Goal: Task Accomplishment & Management: Complete application form

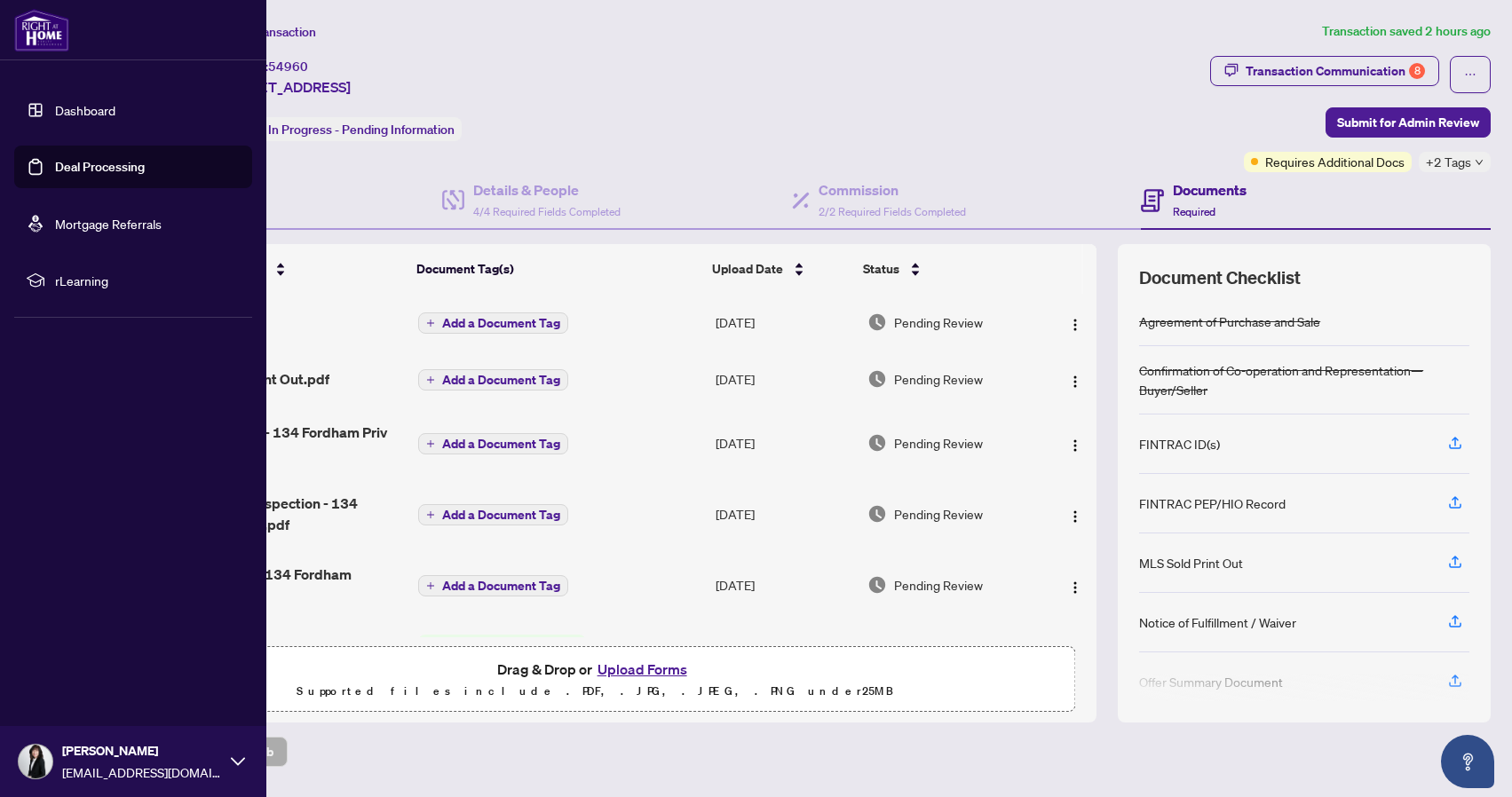
click at [93, 110] on link "Dashboard" at bounding box center [85, 110] width 61 height 16
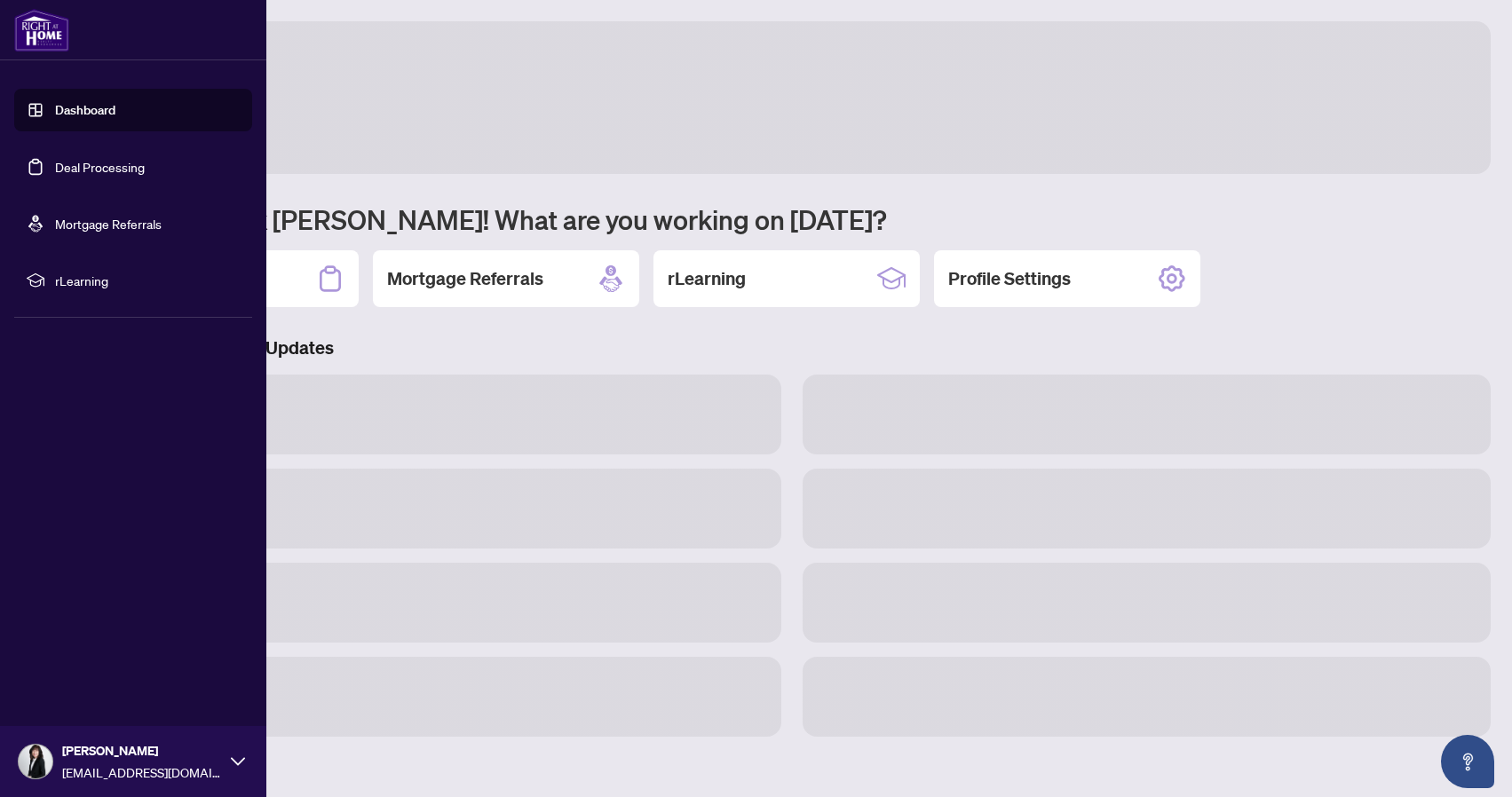
click at [89, 170] on link "Deal Processing" at bounding box center [100, 166] width 89 height 16
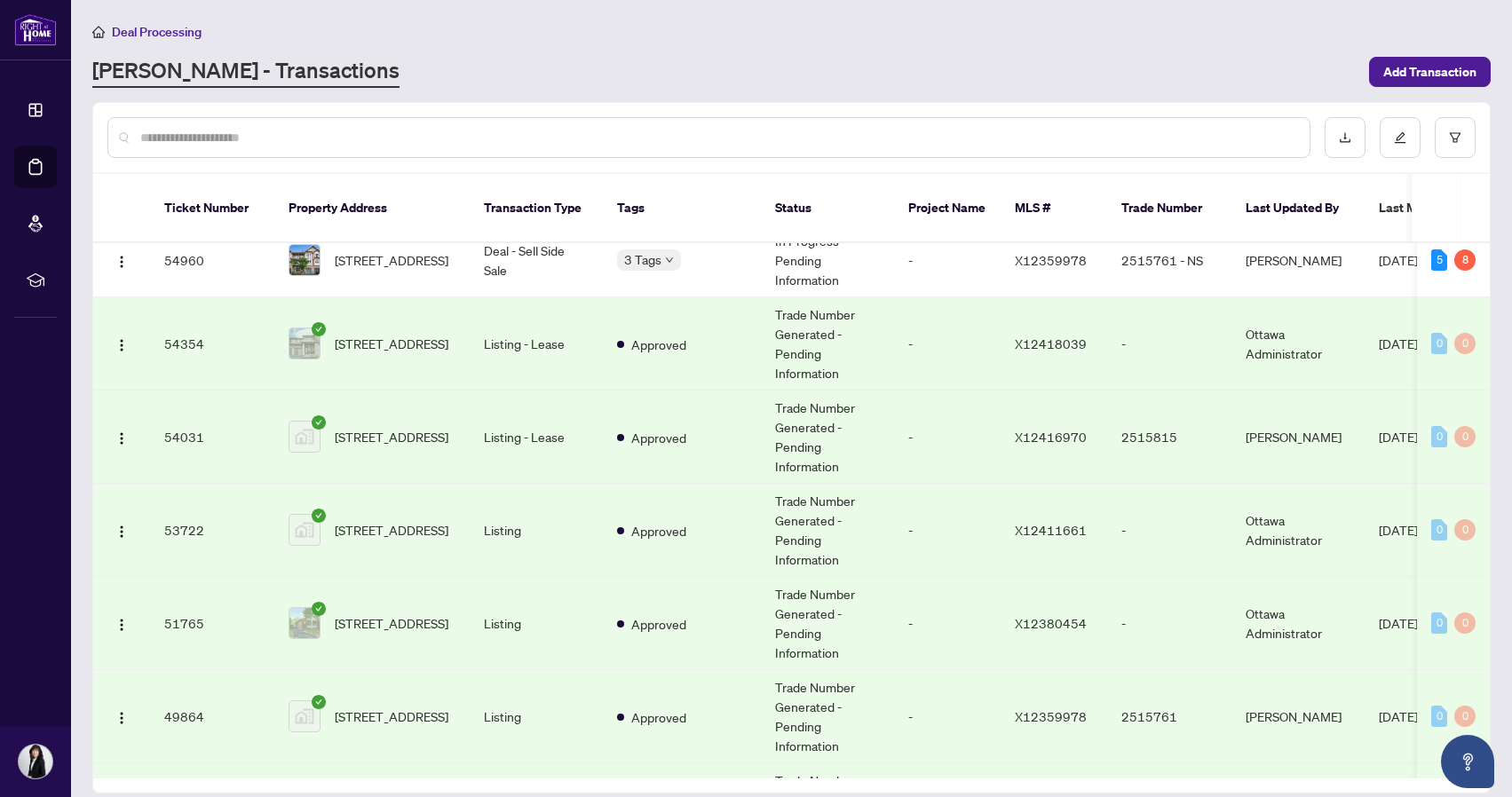
scroll to position [190, 0]
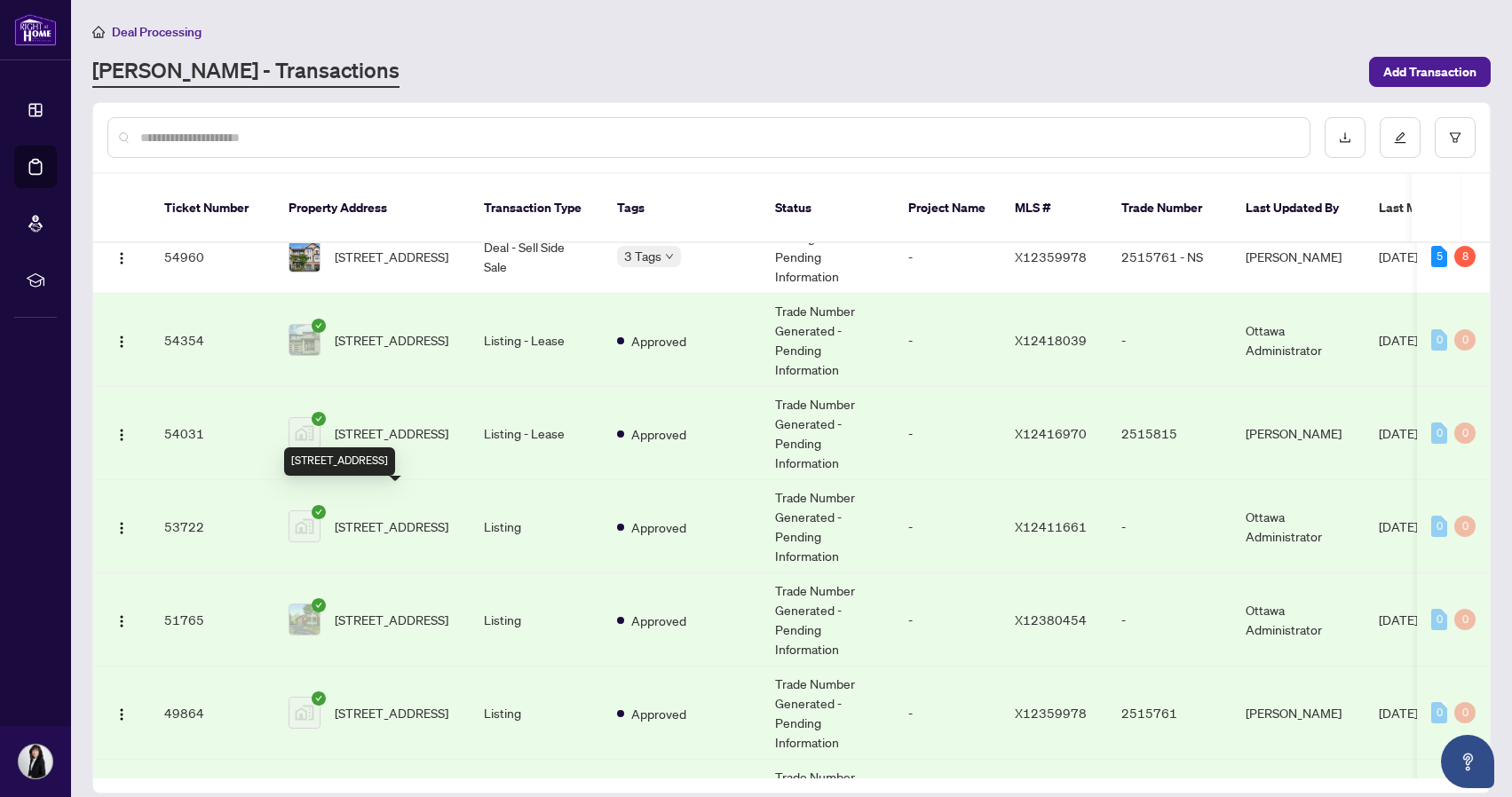
click at [405, 516] on span "[STREET_ADDRESS]" at bounding box center [392, 526] width 114 height 20
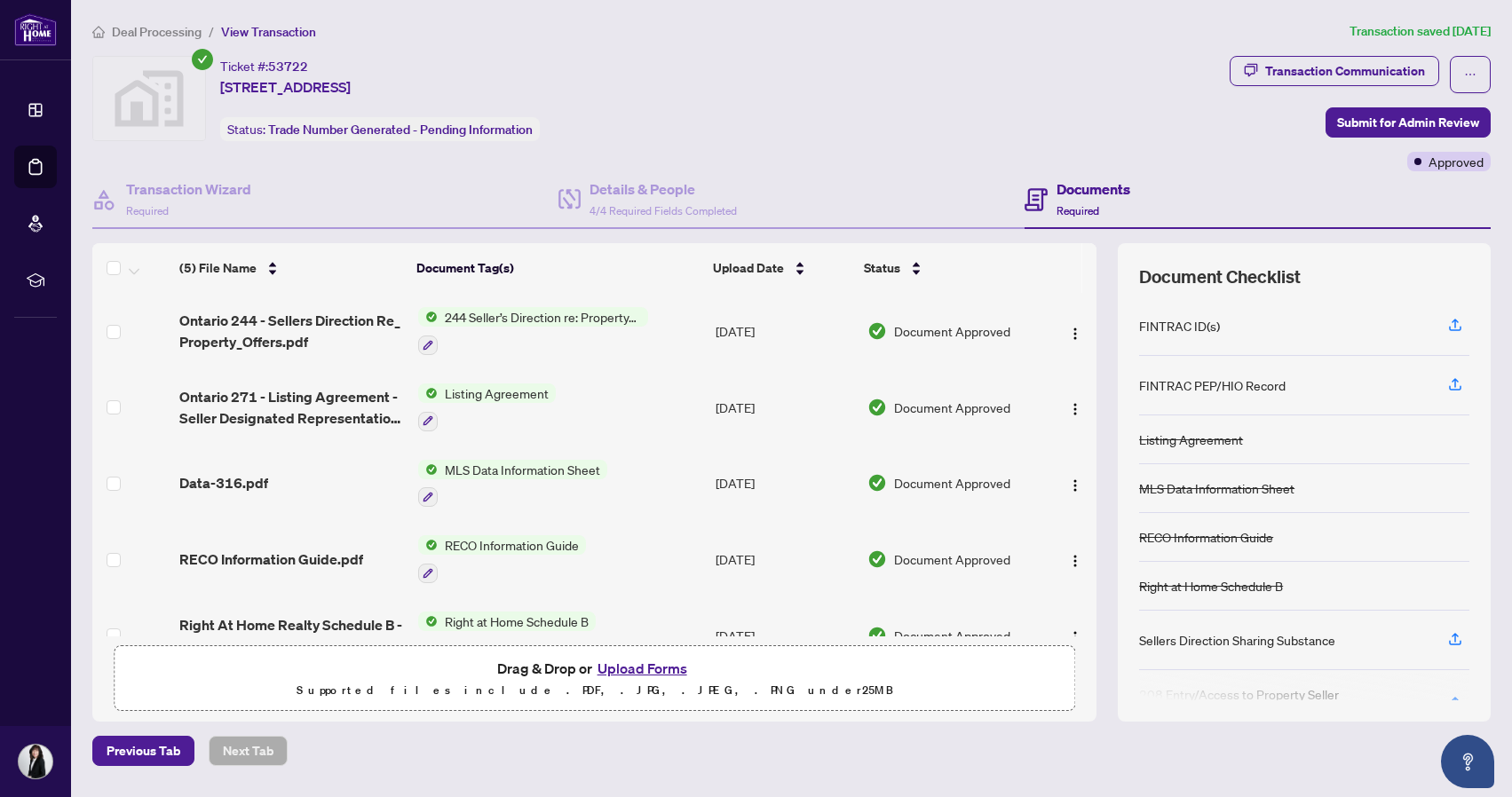
click at [648, 664] on button "Upload Forms" at bounding box center [643, 668] width 101 height 23
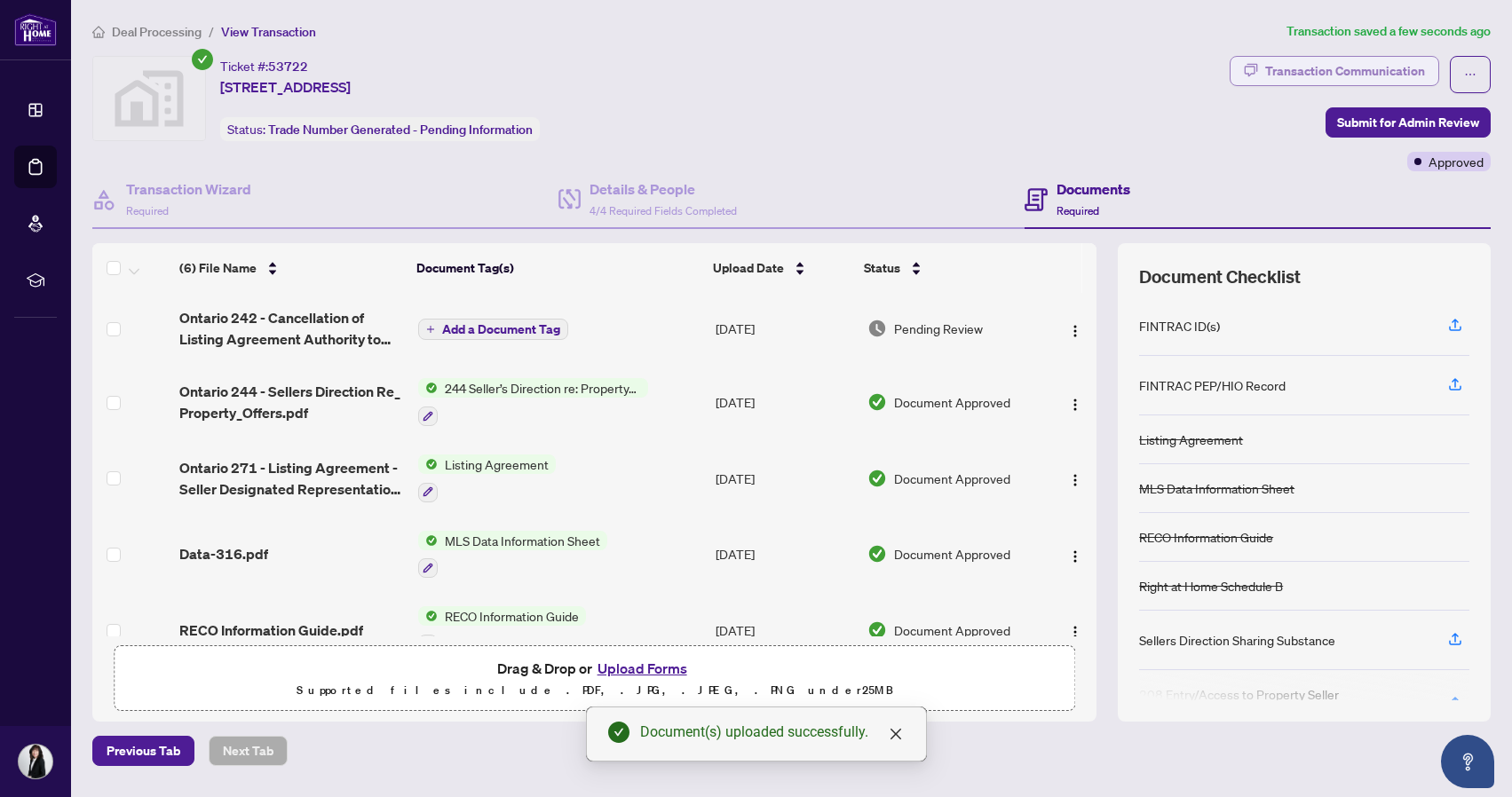
click at [1336, 71] on div "Transaction Communication" at bounding box center [1345, 71] width 159 height 28
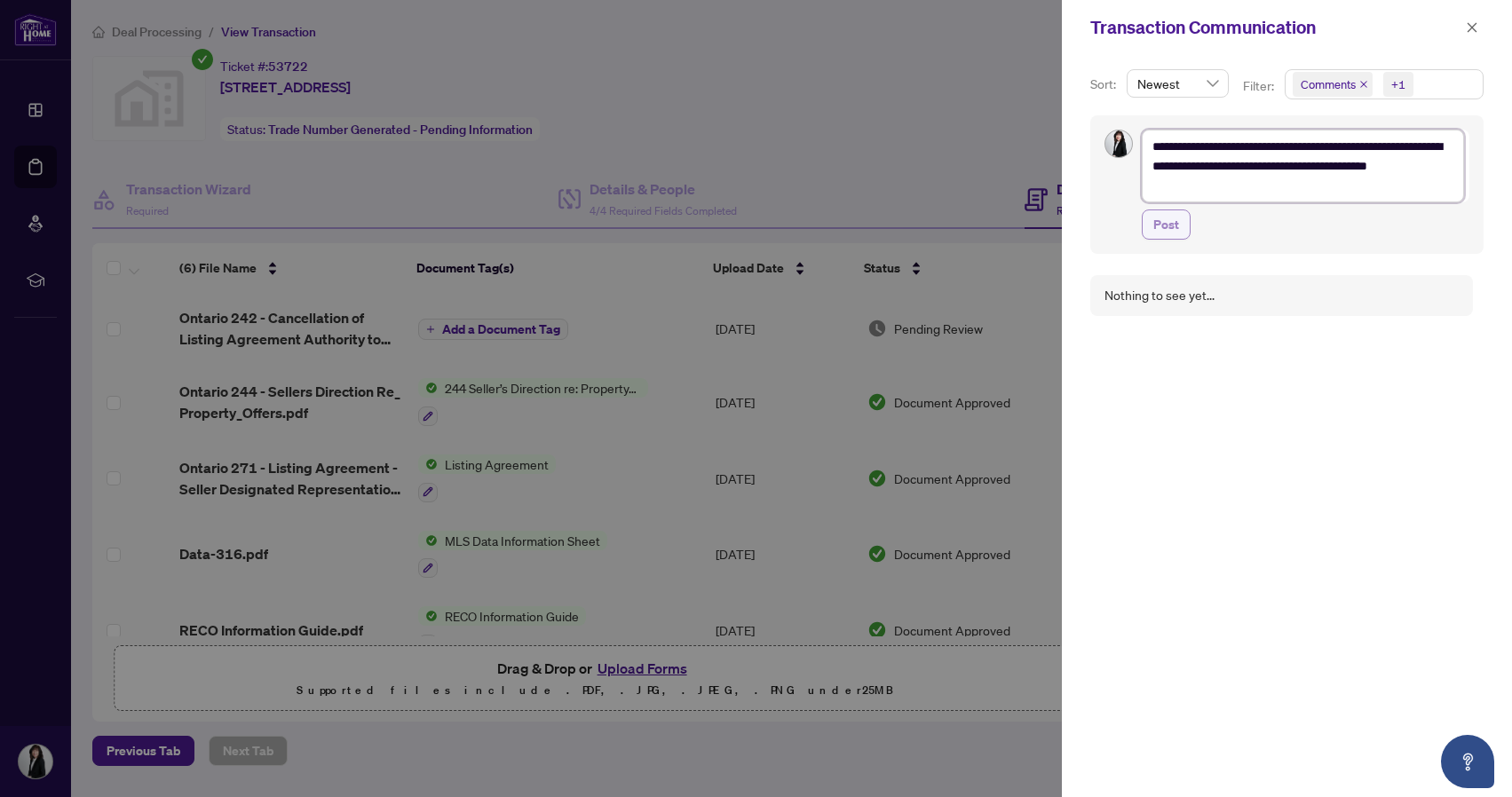
type textarea "**********"
click at [1167, 232] on span "Post" at bounding box center [1166, 225] width 26 height 28
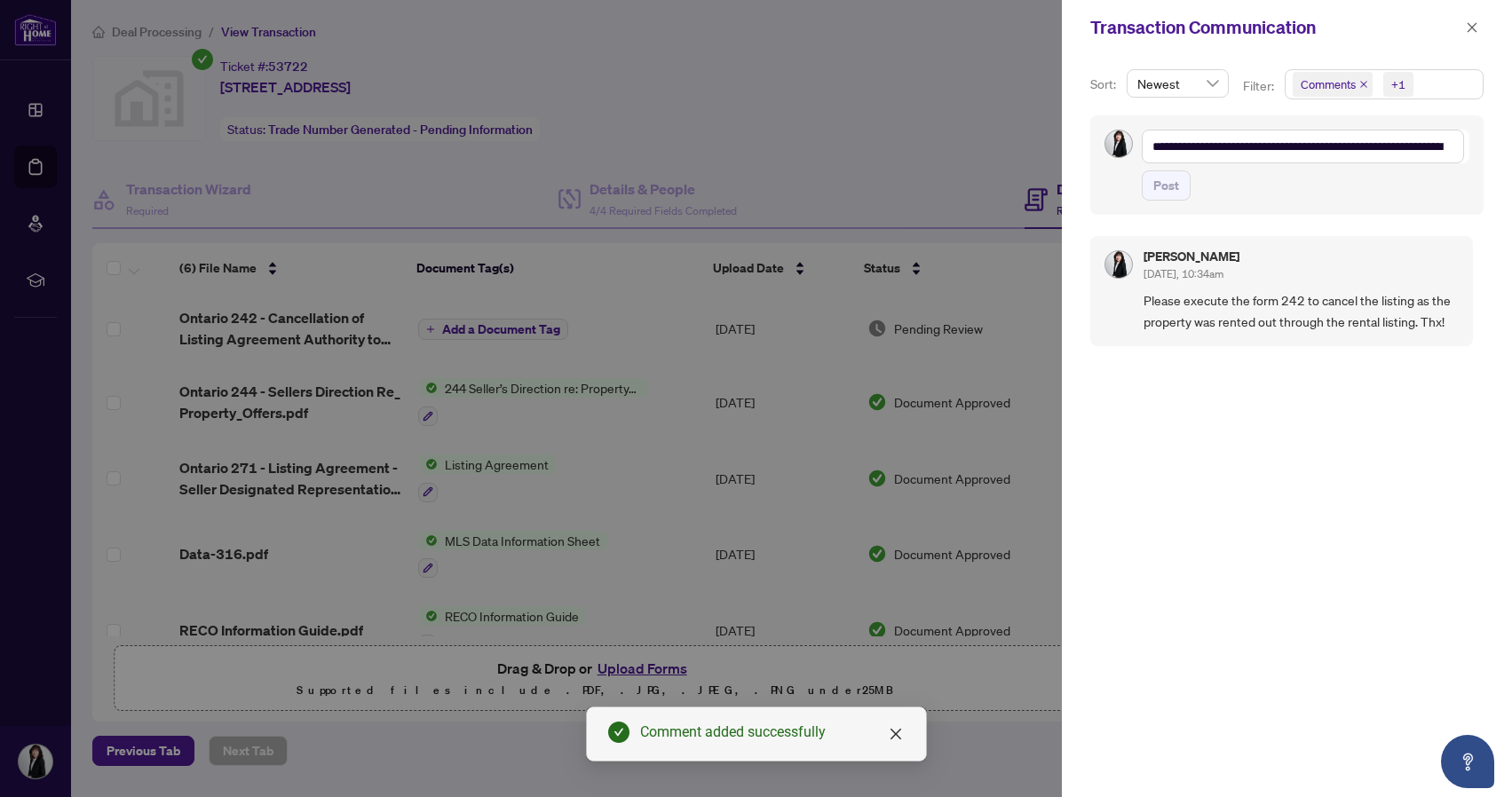
click at [855, 93] on div at bounding box center [756, 398] width 1512 height 797
click at [1479, 25] on button "button" at bounding box center [1472, 28] width 23 height 21
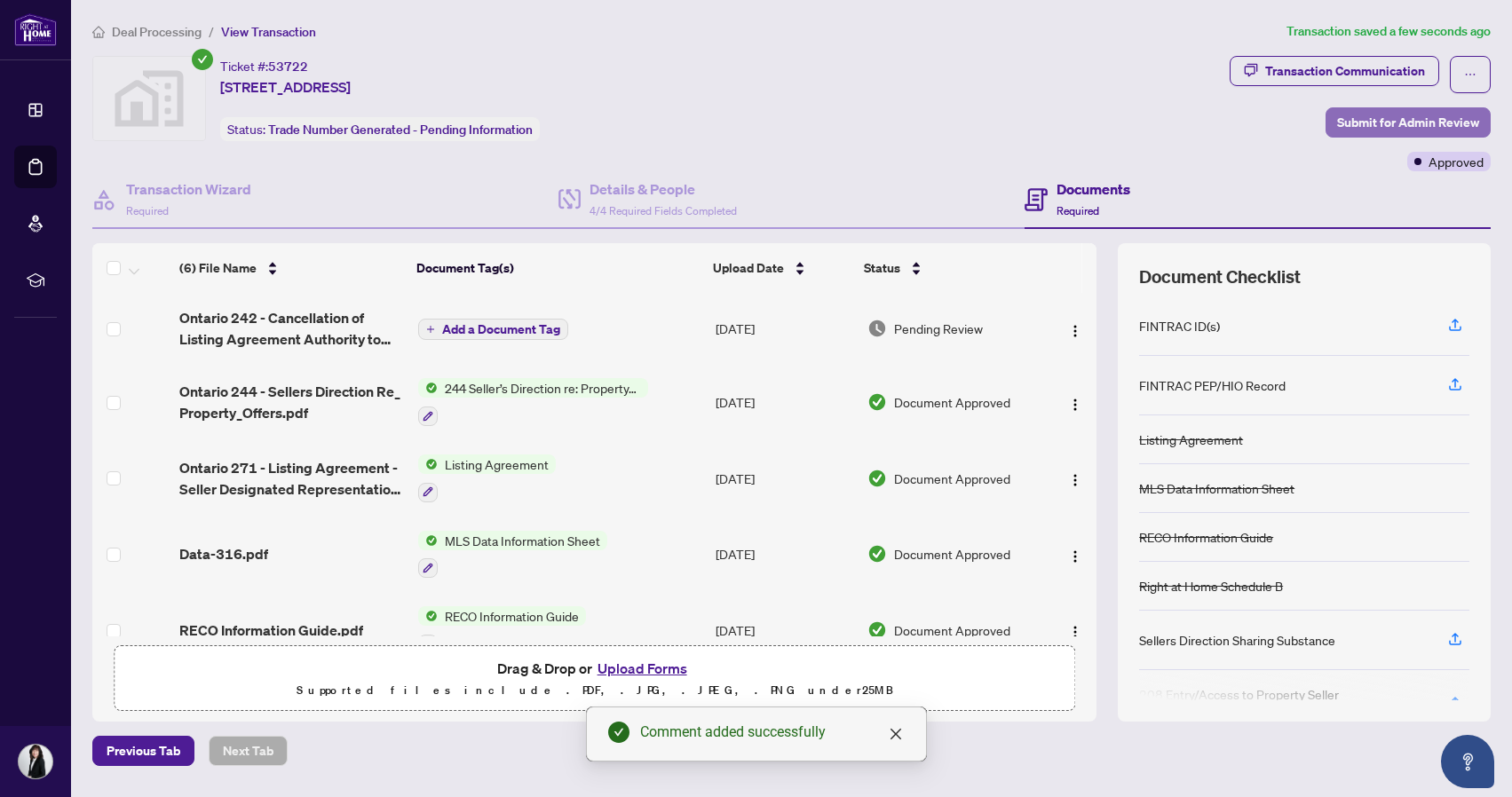
click at [1385, 122] on span "Submit for Admin Review" at bounding box center [1409, 122] width 142 height 28
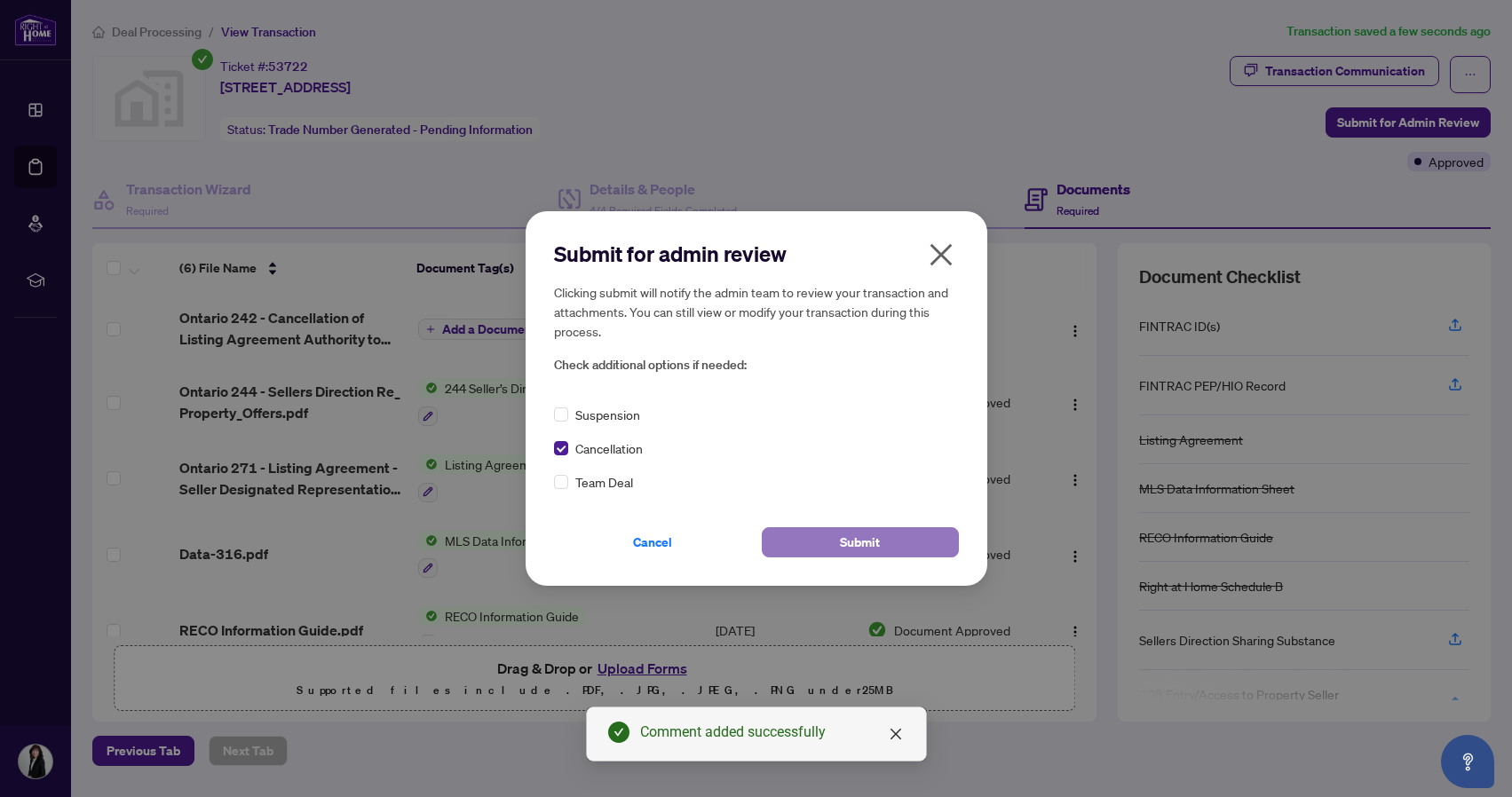
click at [820, 532] on button "Submit" at bounding box center [861, 543] width 197 height 30
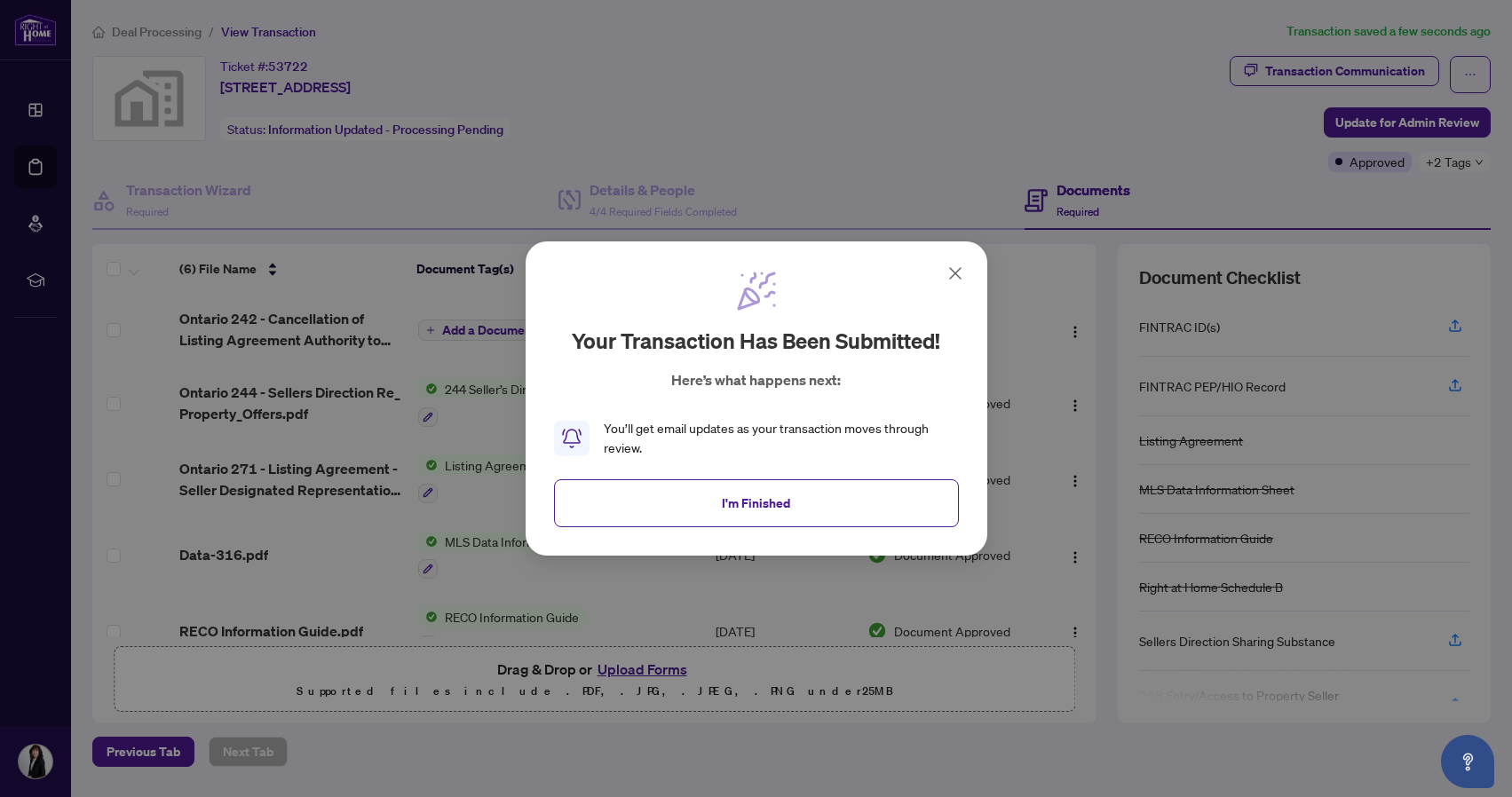
click at [762, 507] on span "I'm Finished" at bounding box center [756, 503] width 68 height 28
